Goal: Transaction & Acquisition: Purchase product/service

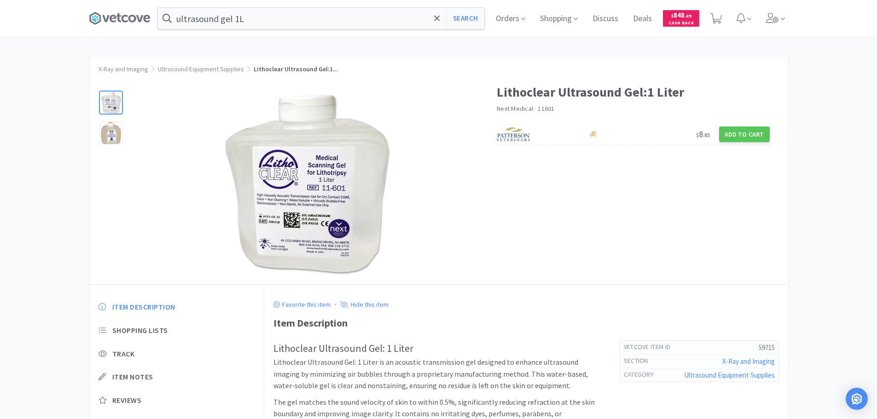
click at [297, 18] on input "ultrasound gel 1L" at bounding box center [321, 18] width 326 height 21
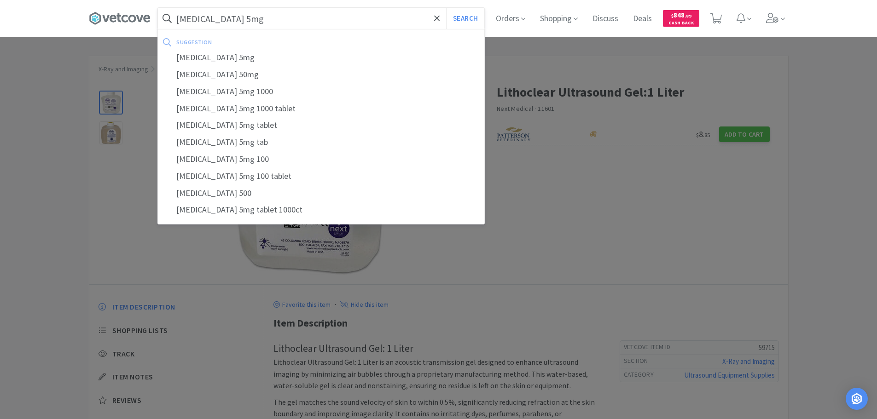
type input "[MEDICAL_DATA] 5mg"
click at [446, 8] on button "Search" at bounding box center [465, 18] width 38 height 21
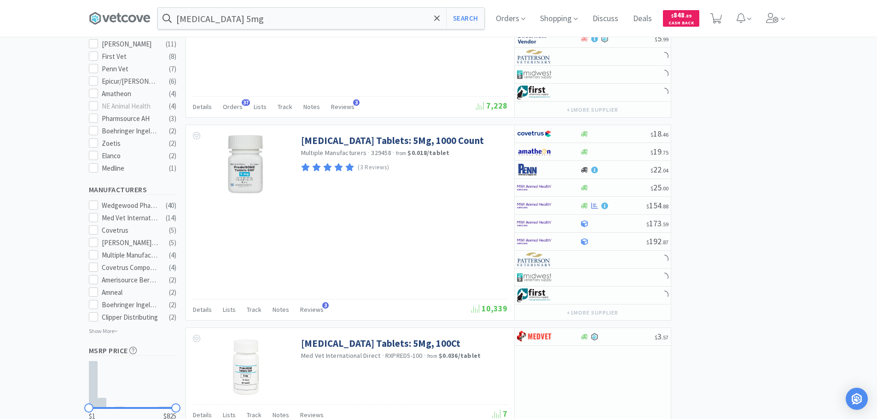
scroll to position [368, 0]
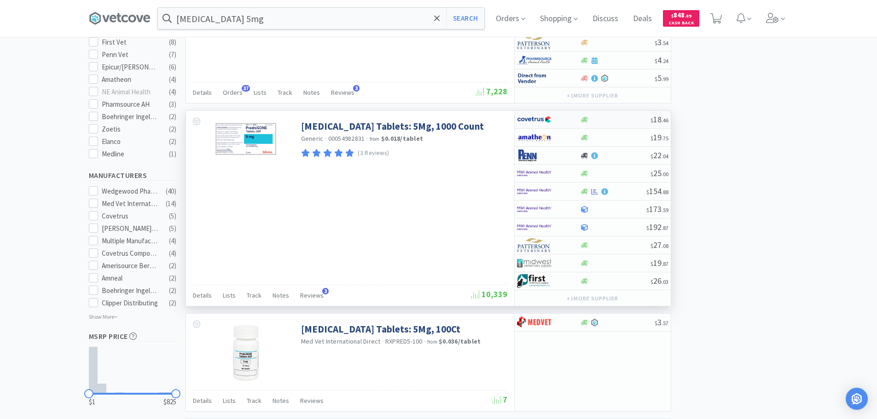
click at [620, 117] on div at bounding box center [615, 119] width 70 height 7
select select "1"
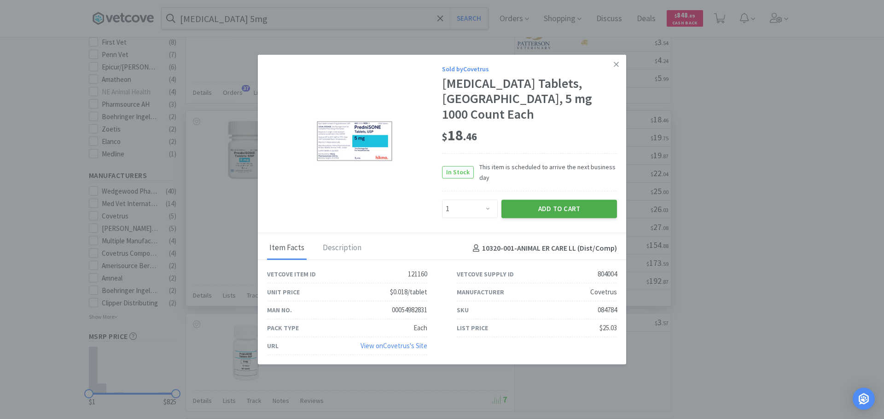
click at [572, 201] on button "Add to Cart" at bounding box center [559, 209] width 116 height 18
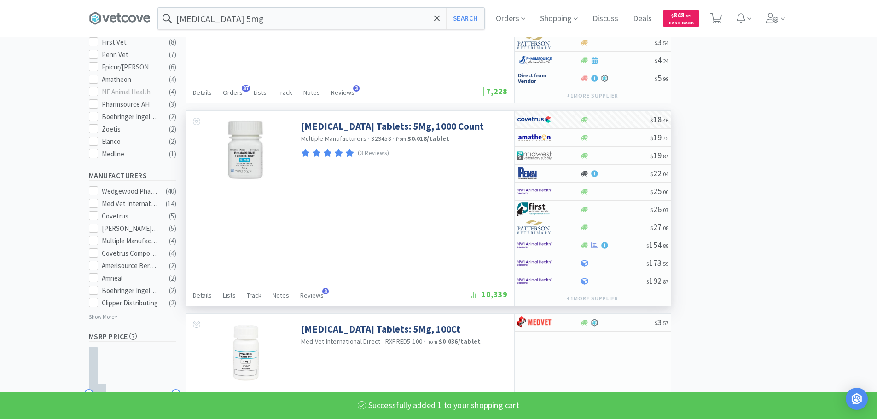
select select "1"
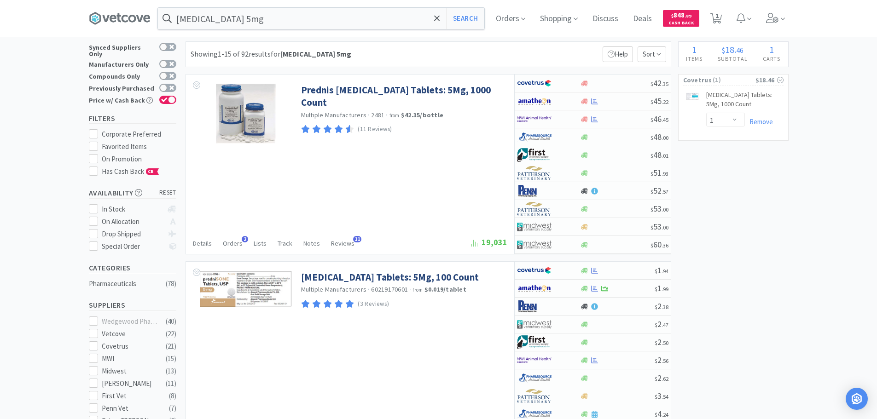
scroll to position [0, 0]
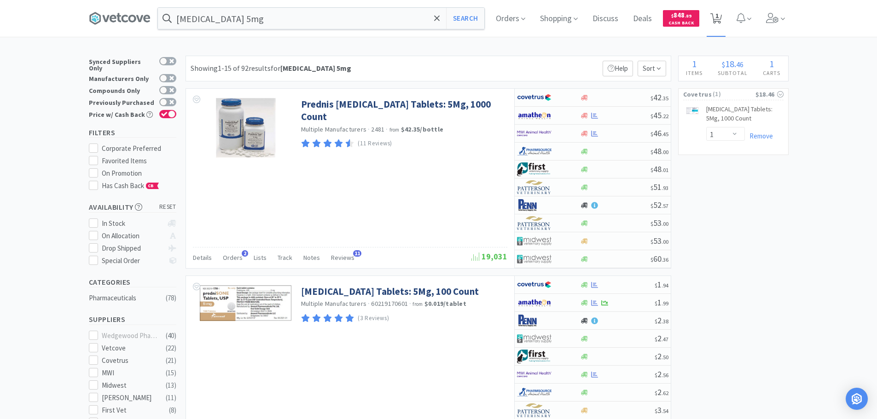
click at [722, 12] on span "1" at bounding box center [716, 18] width 12 height 13
select select "1"
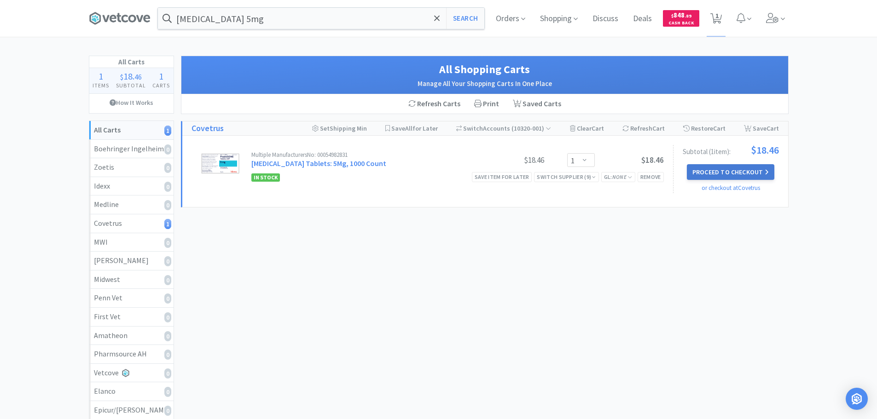
click at [709, 171] on button "Proceed to Checkout" at bounding box center [730, 172] width 87 height 16
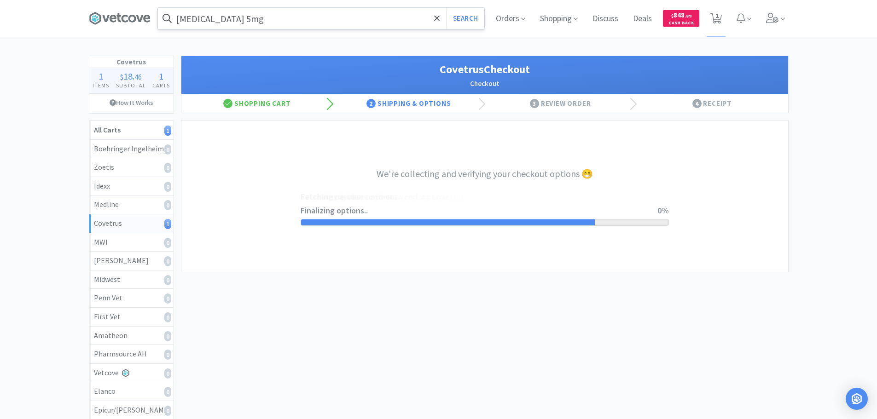
select select "ACCOUNT"
select select "cvt-standard-net"
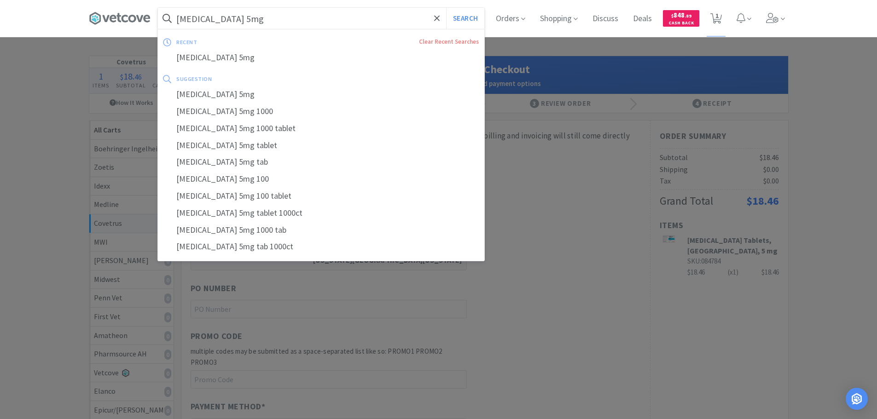
click at [300, 23] on input "[MEDICAL_DATA] 5mg" at bounding box center [321, 18] width 326 height 21
paste input "056095"
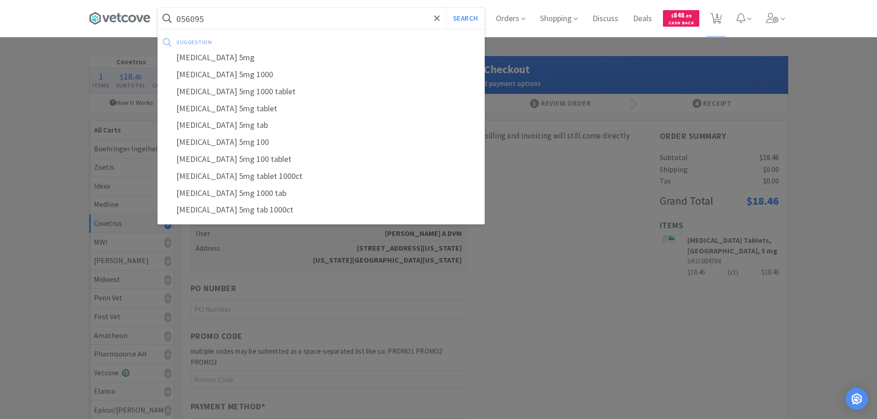
type input "056095"
click at [446, 8] on button "Search" at bounding box center [465, 18] width 38 height 21
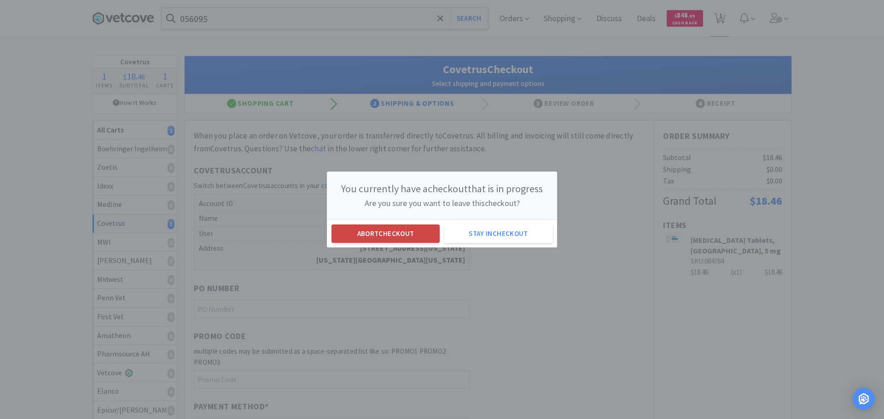
click at [374, 229] on button "Abort checkout" at bounding box center [385, 234] width 108 height 18
select select "1"
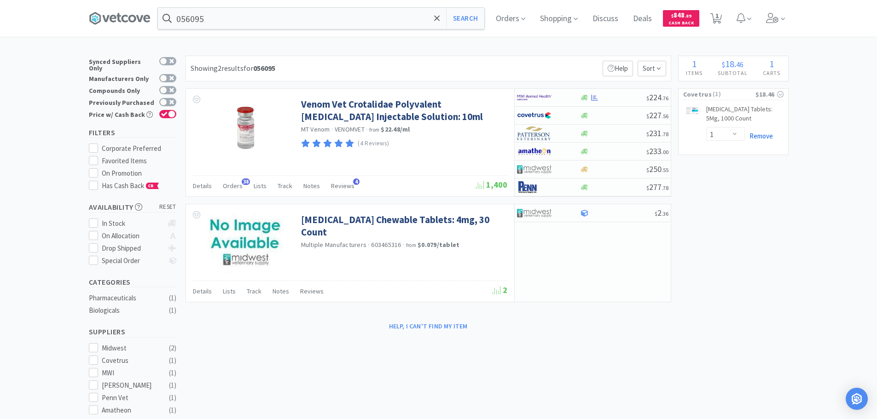
click at [766, 136] on link "Remove" at bounding box center [759, 136] width 28 height 9
